Goal: Task Accomplishment & Management: Use online tool/utility

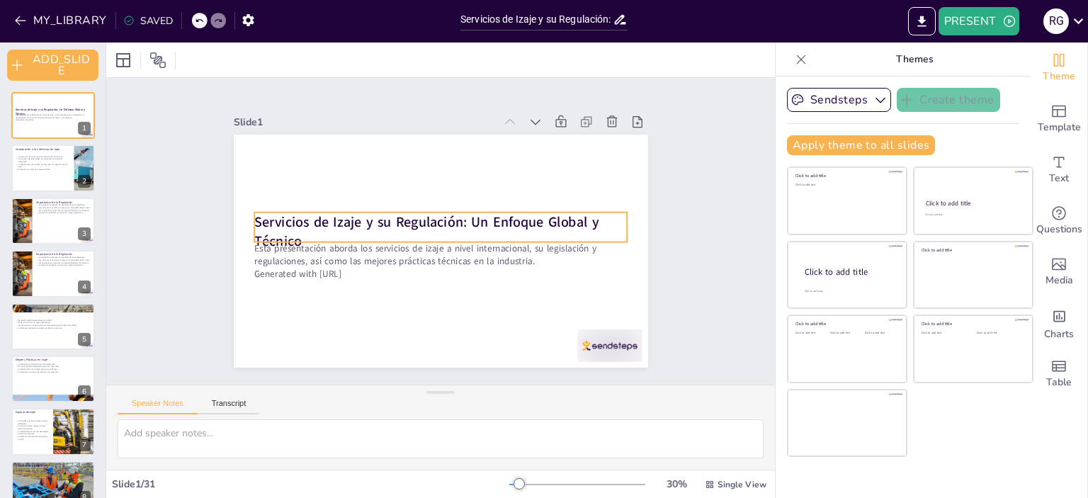
checkbox input "true"
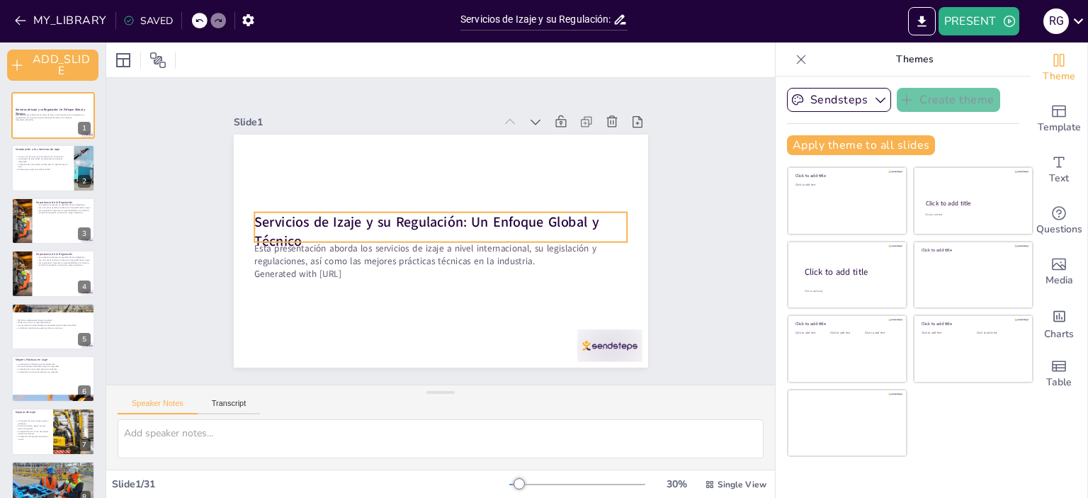
checkbox input "true"
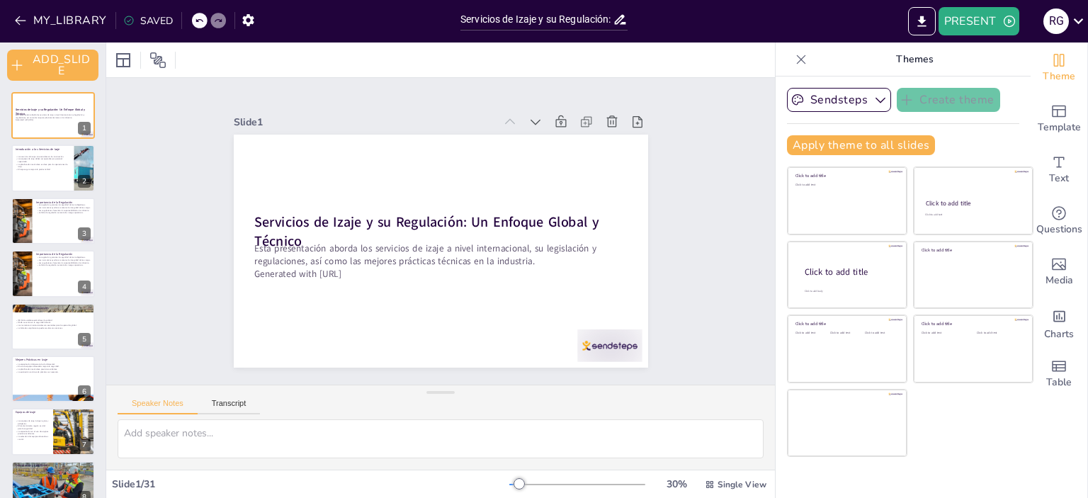
checkbox input "true"
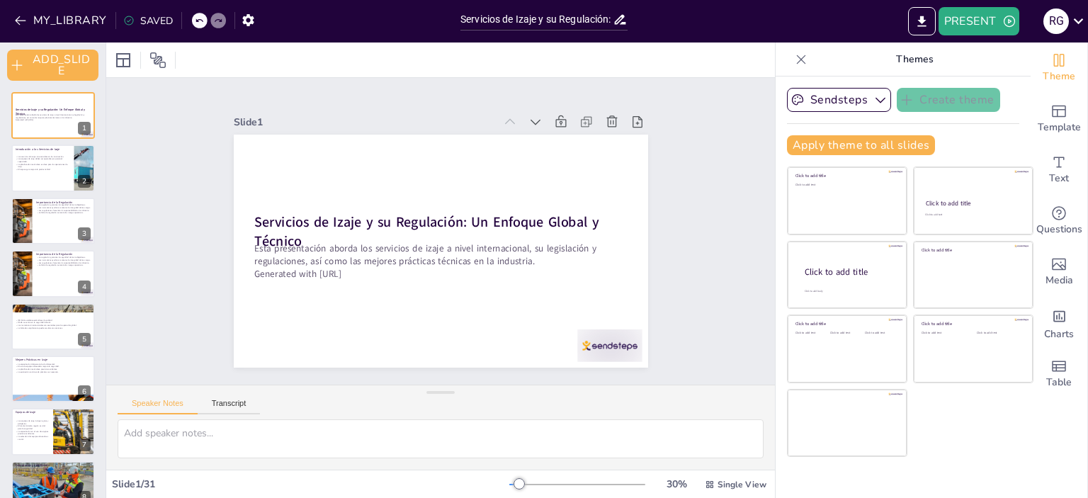
checkbox input "true"
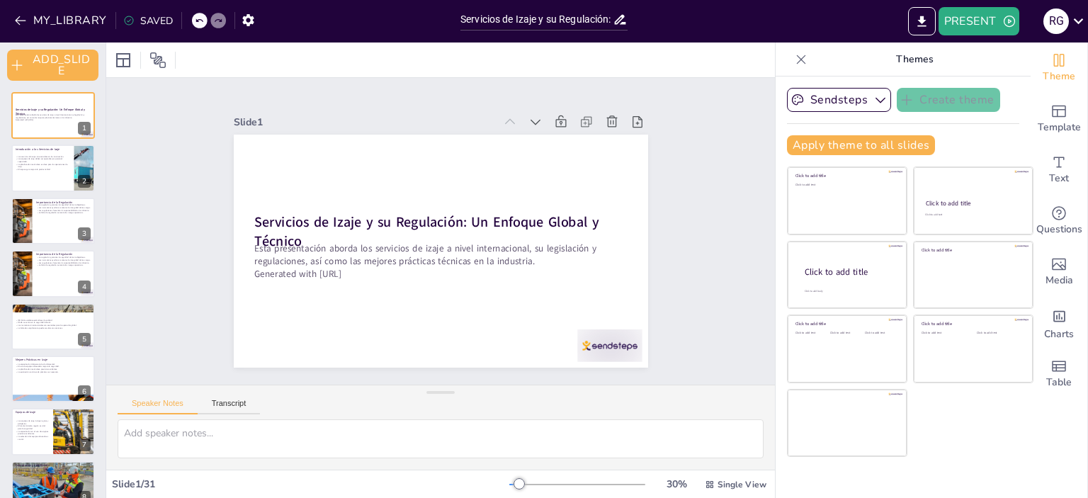
checkbox input "true"
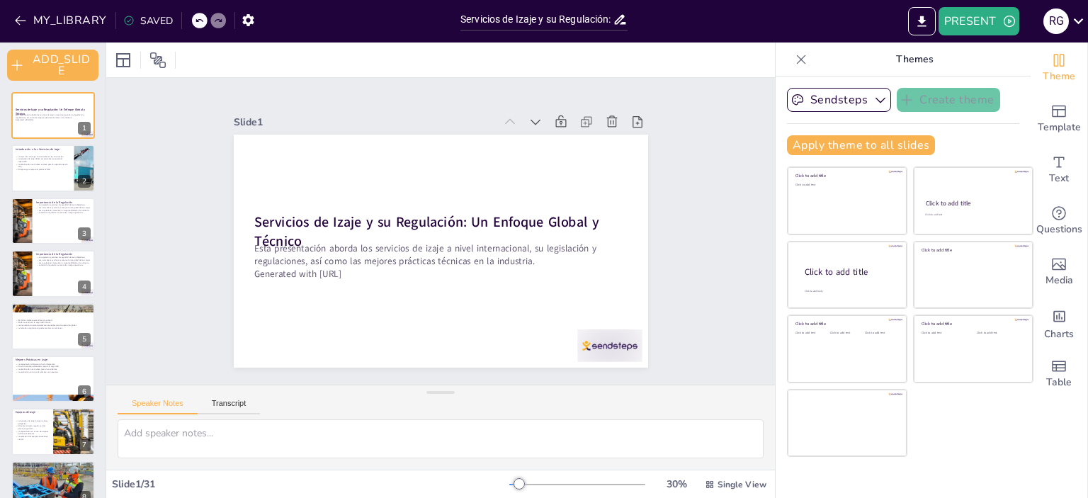
checkbox input "true"
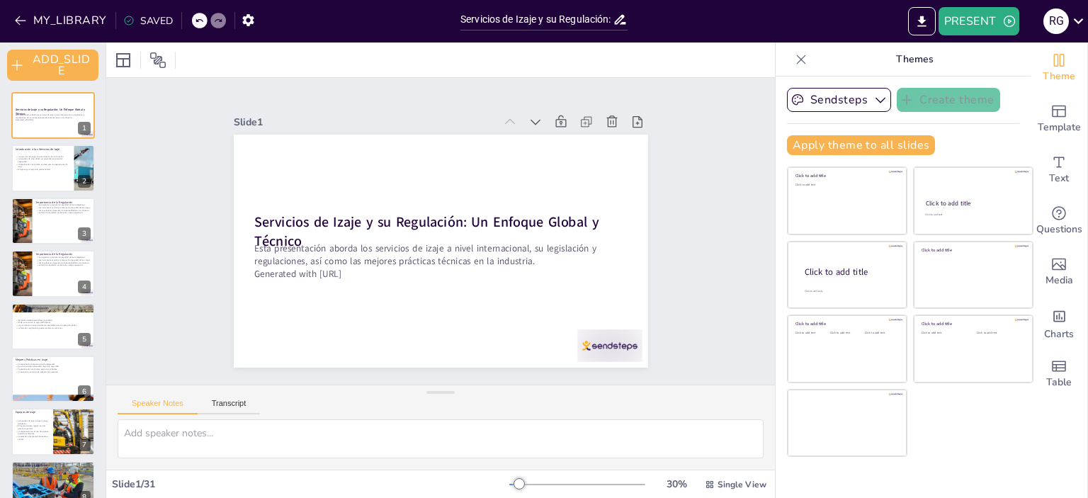
checkbox input "true"
